Goal: Task Accomplishment & Management: Manage account settings

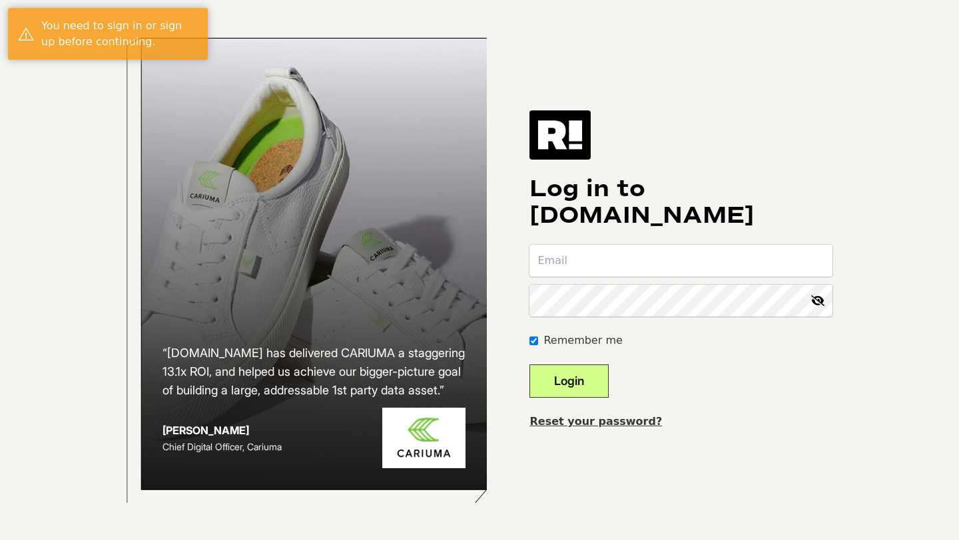
click at [612, 259] on input "email" at bounding box center [680, 261] width 303 height 32
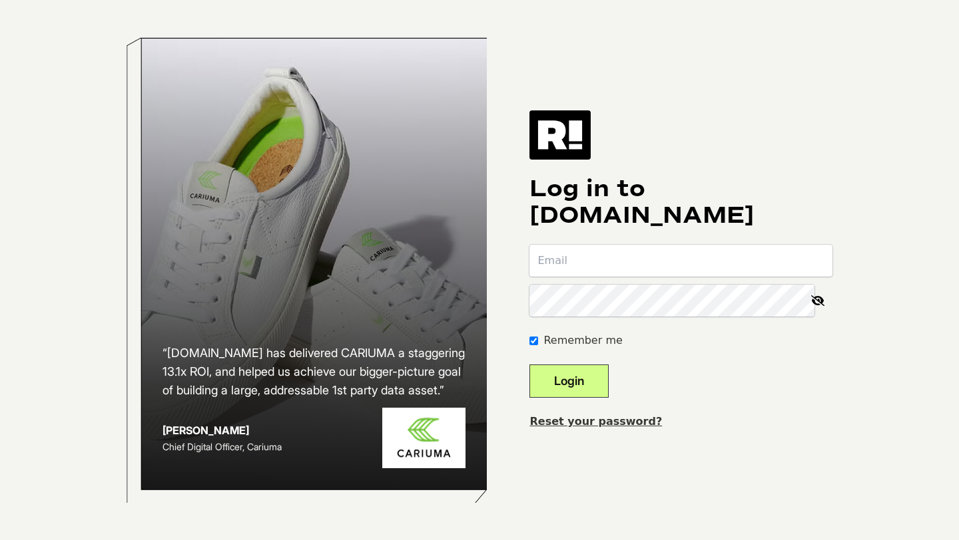
click at [598, 262] on input "email" at bounding box center [680, 261] width 303 height 32
click at [599, 263] on input "email" at bounding box center [680, 261] width 303 height 32
click at [600, 262] on input "email" at bounding box center [680, 261] width 303 height 32
click at [628, 263] on input "email" at bounding box center [680, 261] width 303 height 32
type input "[EMAIL_ADDRESS][DOMAIN_NAME]"
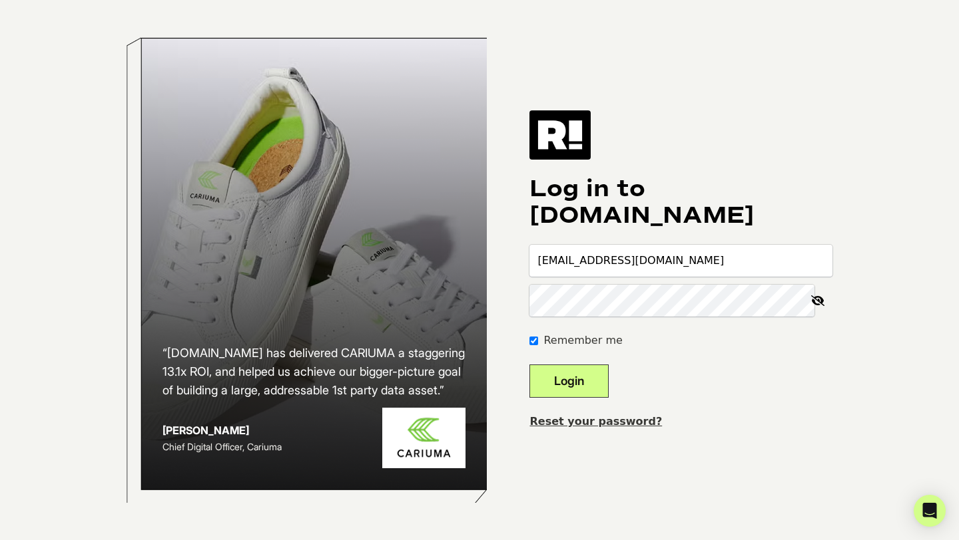
click at [598, 385] on button "Login" at bounding box center [568, 381] width 79 height 33
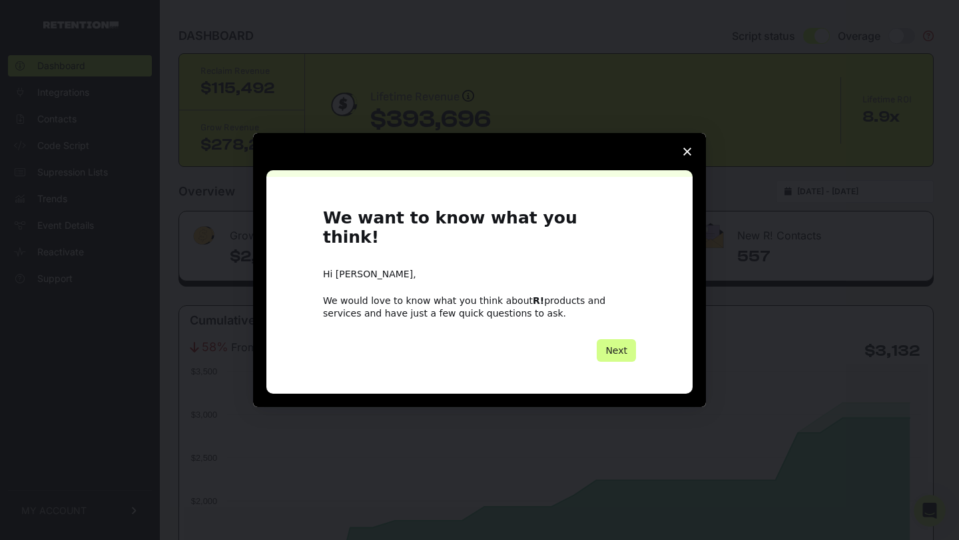
scroll to position [7, 0]
click at [691, 162] on span "Close survey" at bounding box center [686, 151] width 37 height 37
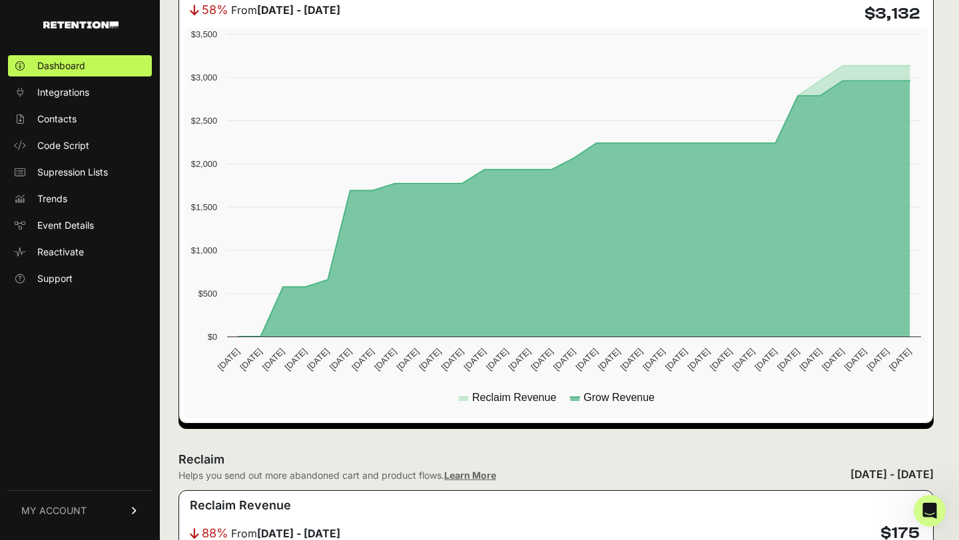
scroll to position [202, 0]
